Goal: Information Seeking & Learning: Learn about a topic

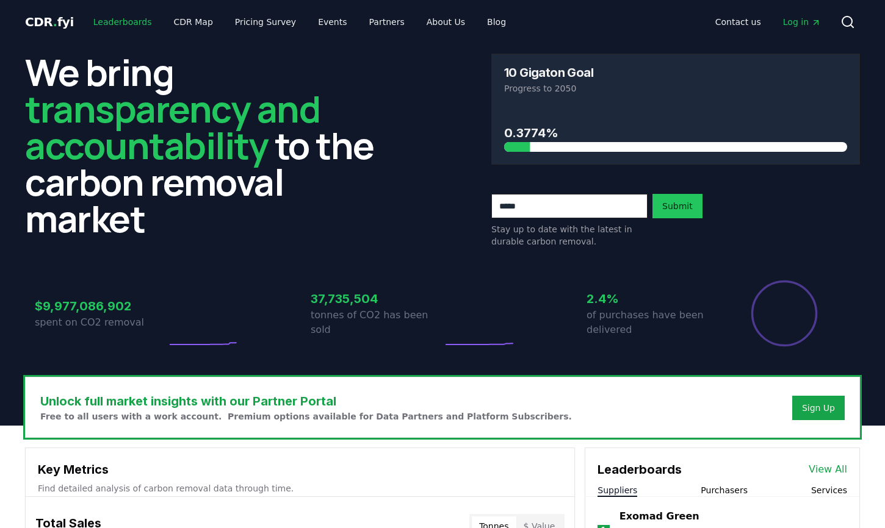
click at [120, 21] on link "Leaderboards" at bounding box center [123, 22] width 78 height 22
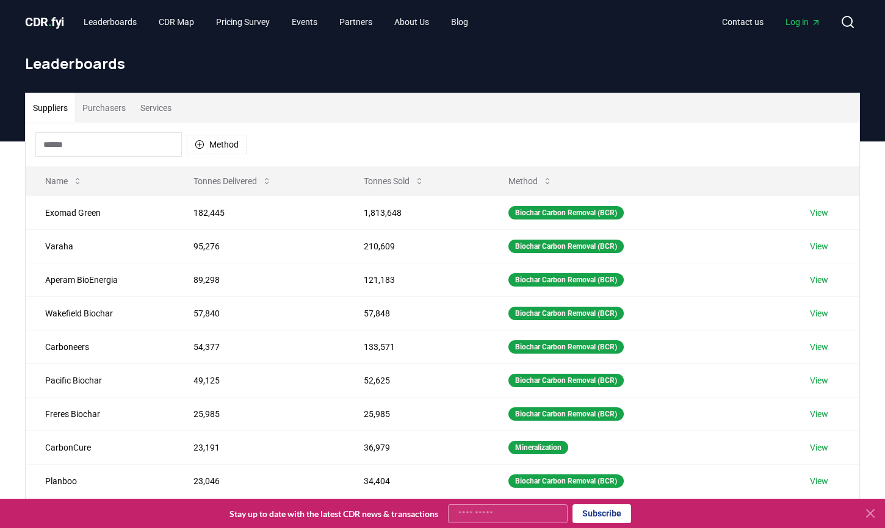
click at [132, 148] on input at bounding box center [108, 144] width 146 height 24
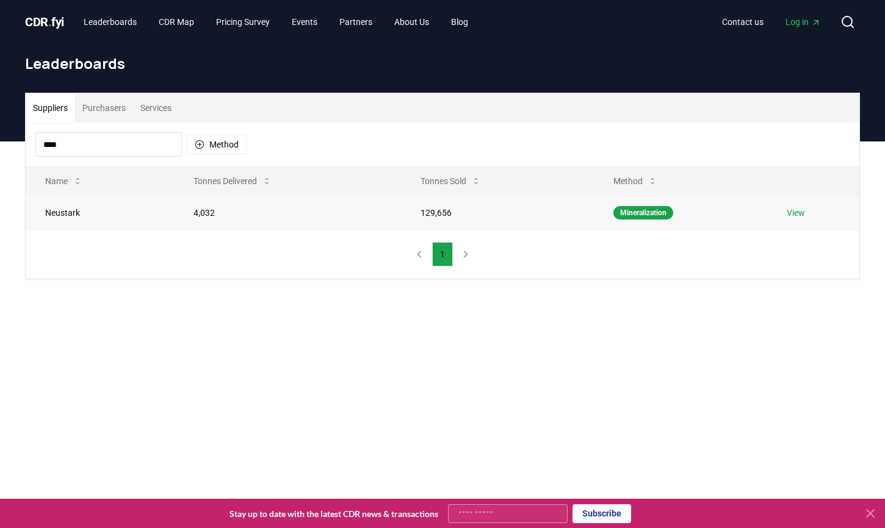
type input "****"
click at [574, 223] on td "129,656" at bounding box center [497, 213] width 193 height 34
click at [790, 213] on link "View" at bounding box center [795, 213] width 18 height 12
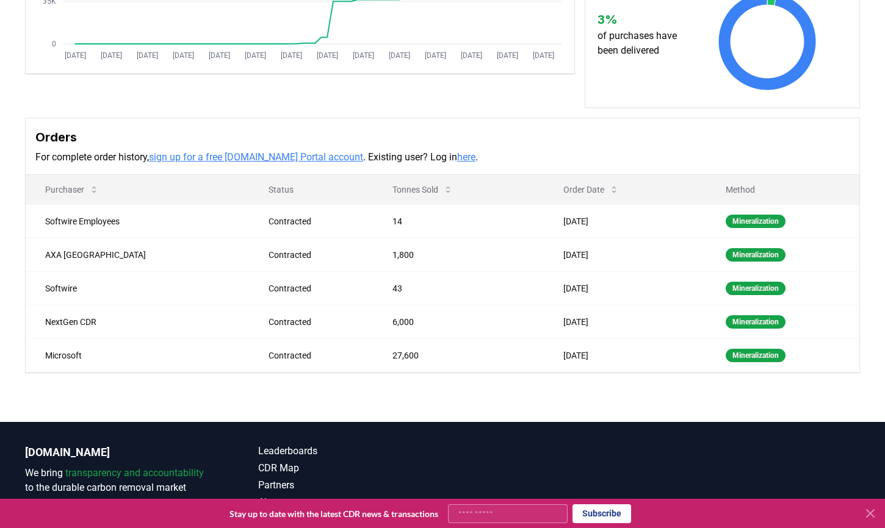
scroll to position [298, 0]
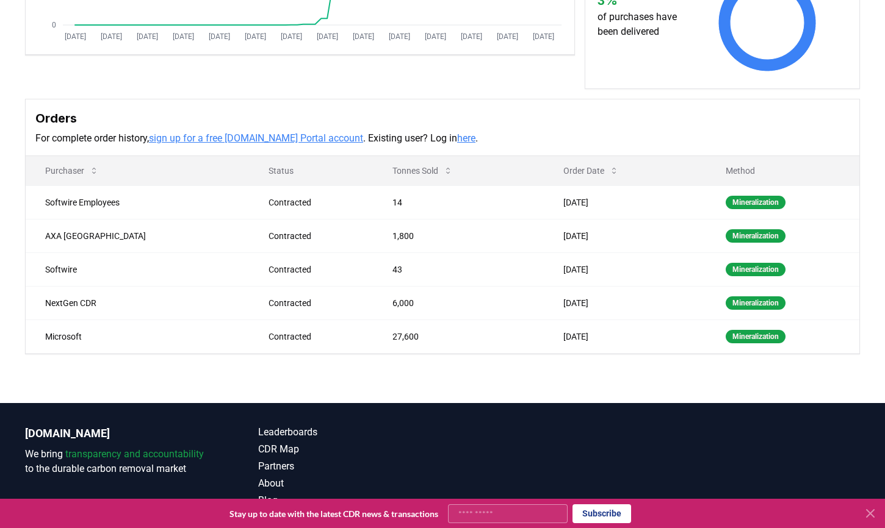
click at [380, 124] on h3 "Orders" at bounding box center [442, 118] width 814 height 18
click at [394, 172] on button "Tonnes Sold" at bounding box center [423, 171] width 80 height 24
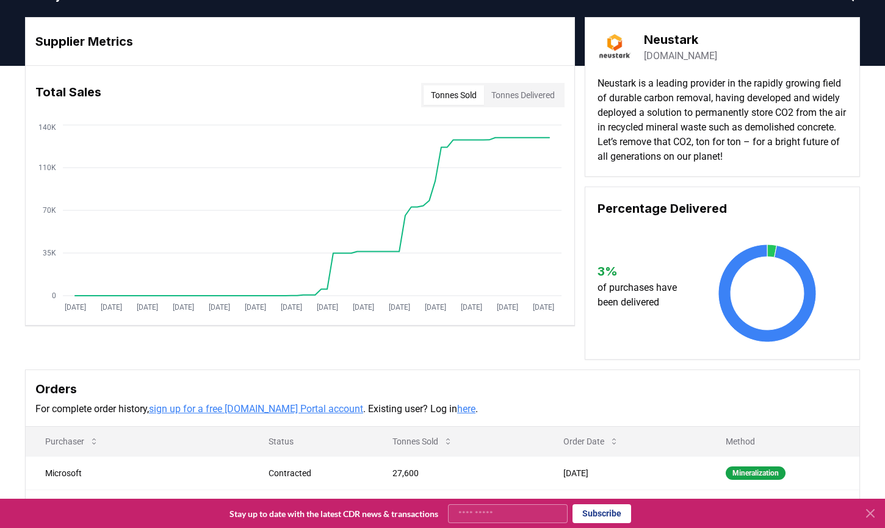
scroll to position [16, 0]
